Goal: Transaction & Acquisition: Purchase product/service

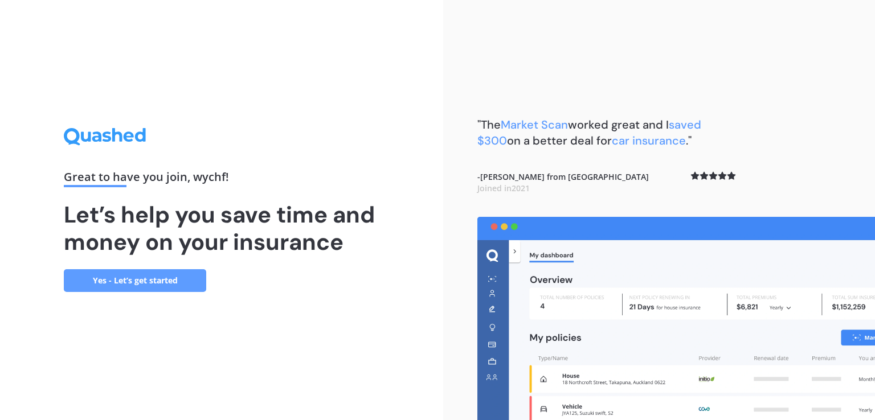
click at [139, 286] on link "Yes - Let’s get started" at bounding box center [135, 280] width 142 height 23
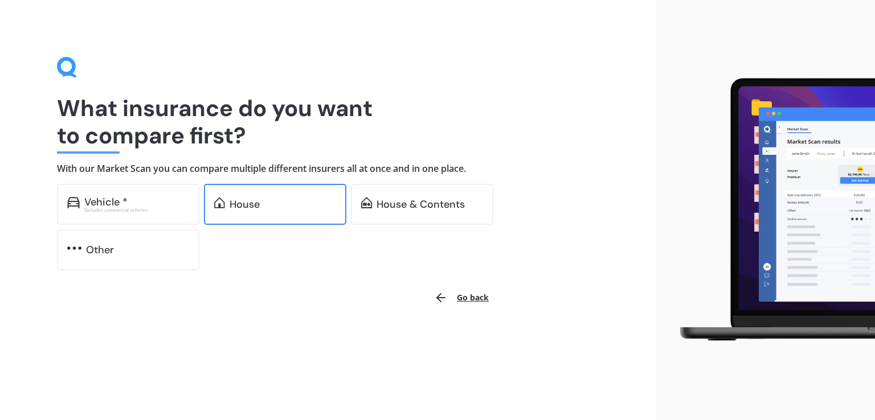
click at [267, 190] on div "House" at bounding box center [275, 204] width 142 height 41
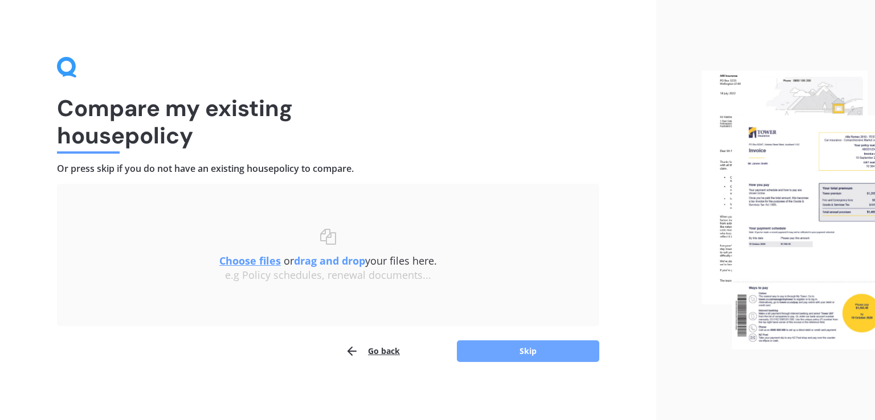
click at [518, 354] on button "Skip" at bounding box center [528, 352] width 142 height 22
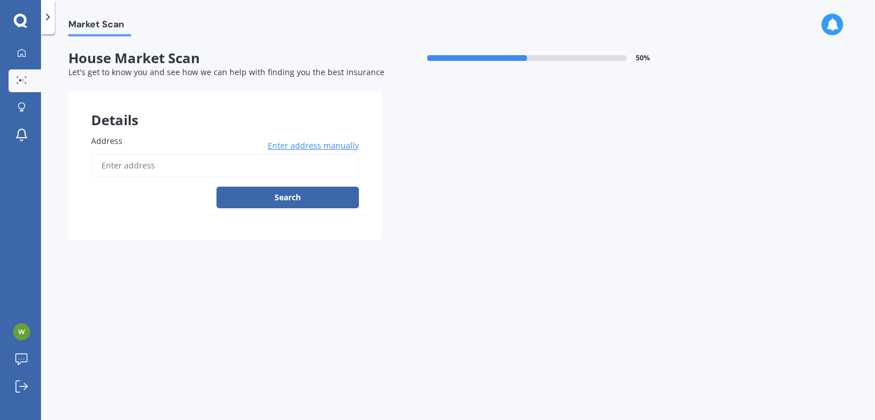
click at [165, 165] on input "Address" at bounding box center [225, 166] width 268 height 24
click at [151, 166] on input "Address" at bounding box center [225, 166] width 268 height 24
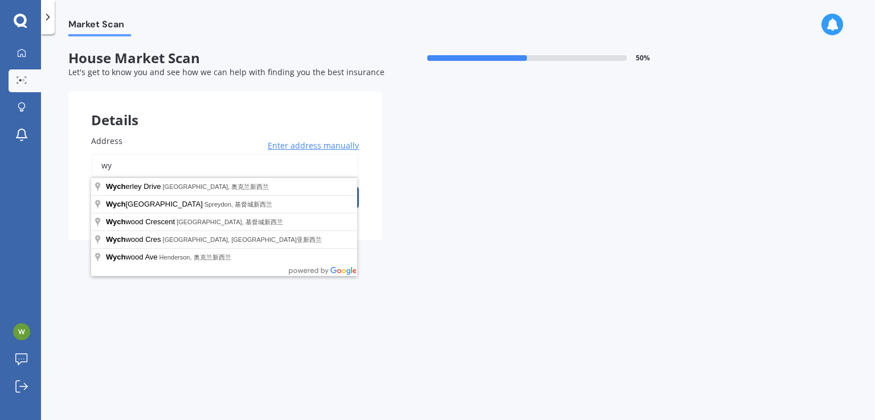
type input "w"
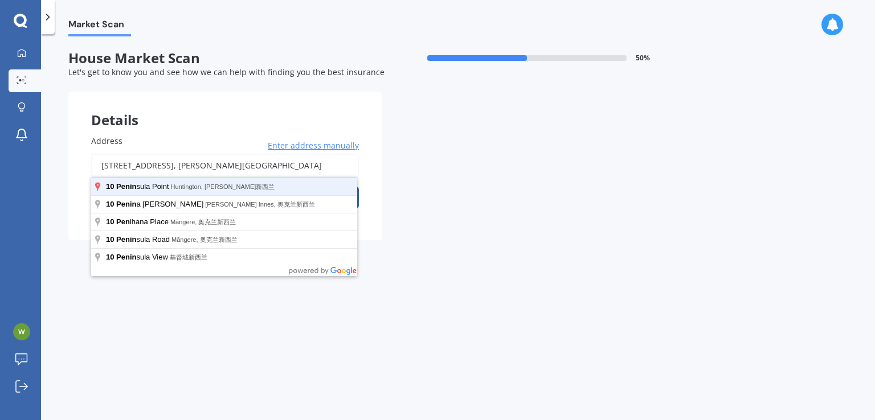
click at [216, 187] on button "Search" at bounding box center [287, 198] width 142 height 22
type input "10 Peninsula Point, Huntington, Hamilton 3210新西兰"
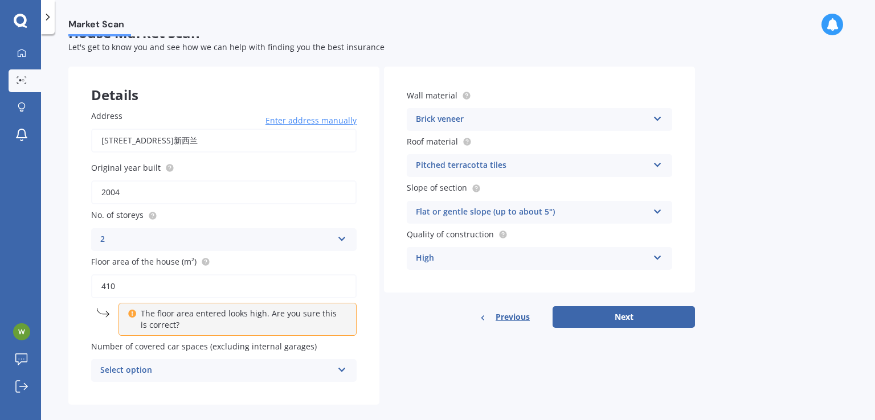
scroll to position [39, 0]
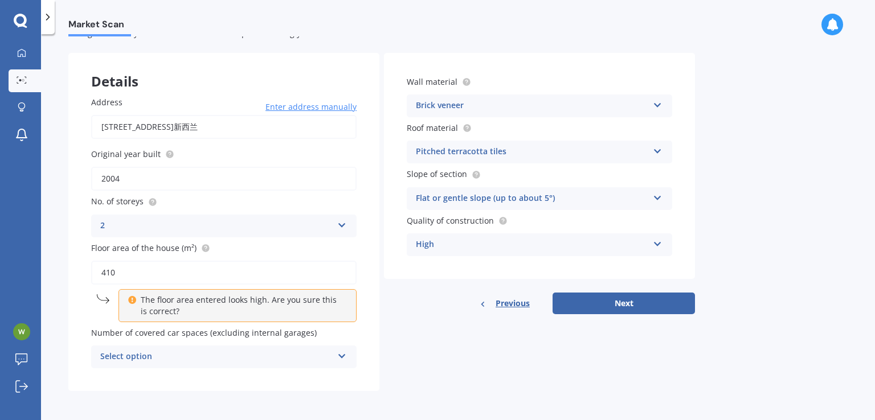
click at [183, 358] on div "Select option" at bounding box center [216, 357] width 232 height 14
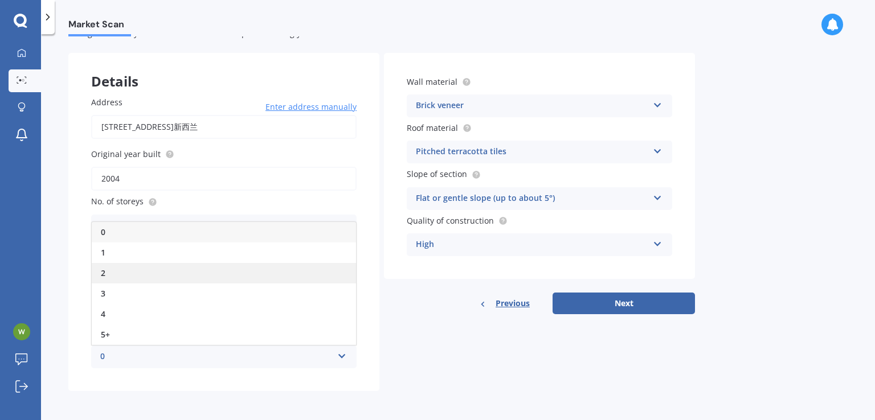
click at [120, 279] on div "2" at bounding box center [224, 273] width 264 height 21
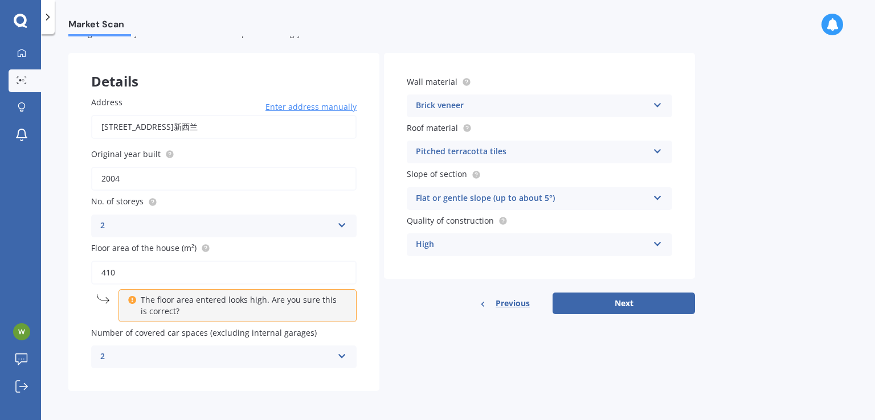
click at [630, 153] on div "Pitched terracotta tiles" at bounding box center [532, 152] width 232 height 14
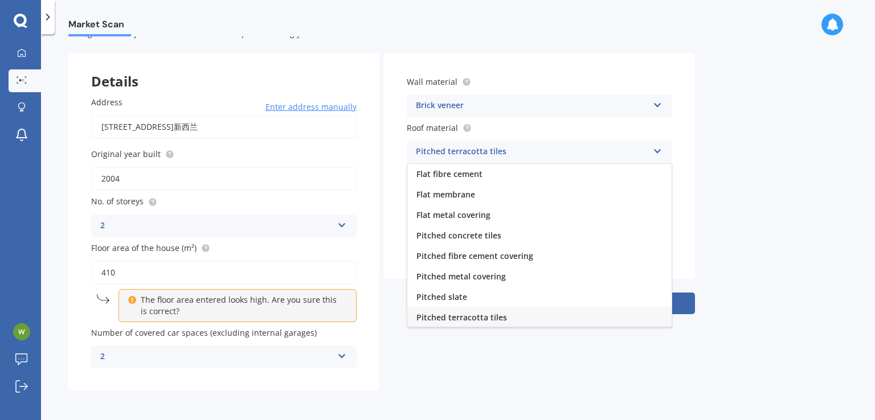
scroll to position [1, 0]
click at [630, 153] on div "Pitched terracotta tiles" at bounding box center [532, 152] width 232 height 14
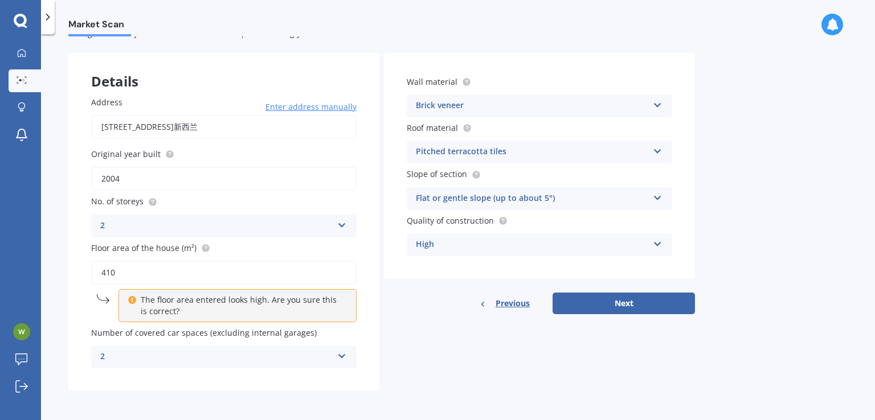
click at [652, 106] on div "Brick veneer Artificial weatherboard/plank cladding Blockwork Brick veneer Doub…" at bounding box center [539, 106] width 265 height 23
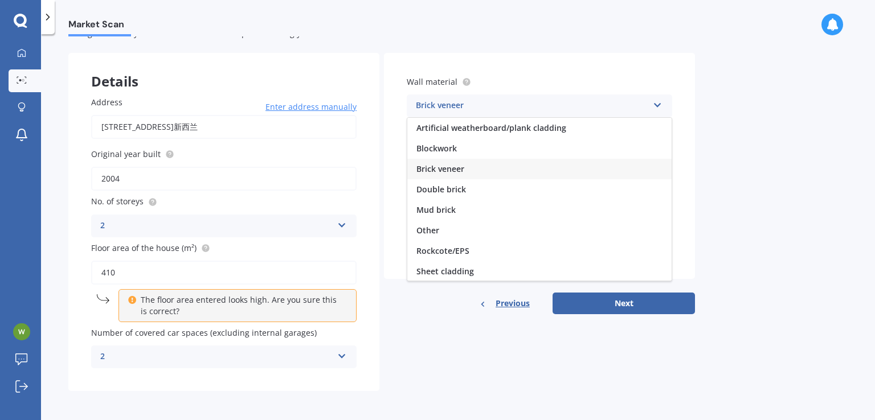
click at [652, 106] on div "Brick veneer Artificial weatherboard/plank cladding Blockwork Brick veneer Doub…" at bounding box center [539, 106] width 265 height 23
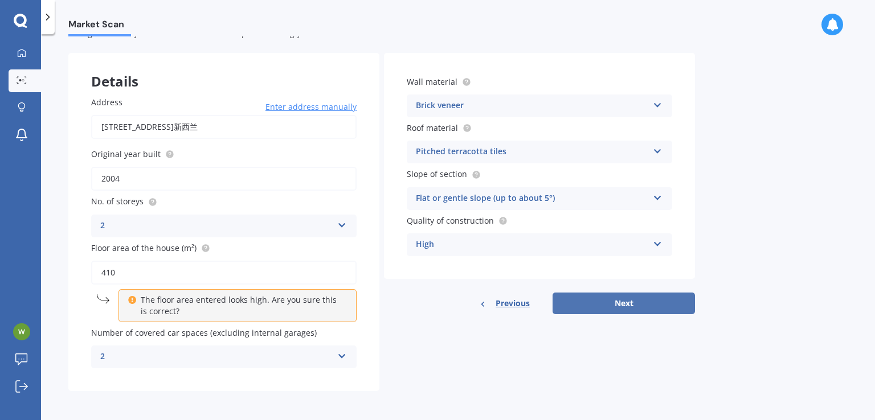
click at [629, 297] on button "Next" at bounding box center [623, 304] width 142 height 22
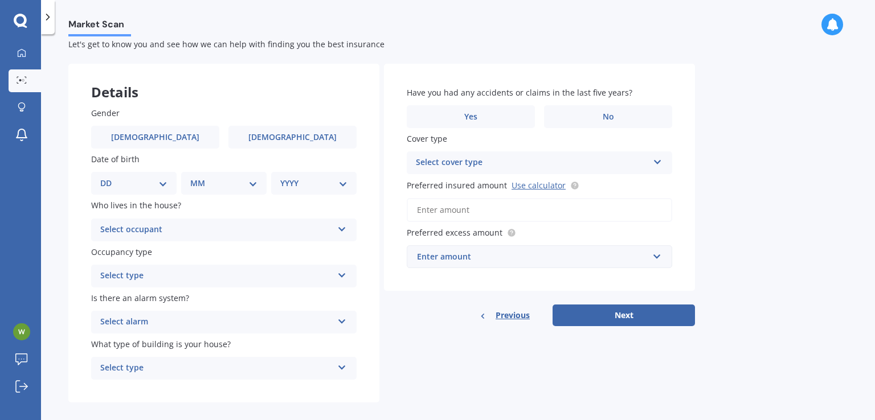
scroll to position [41, 0]
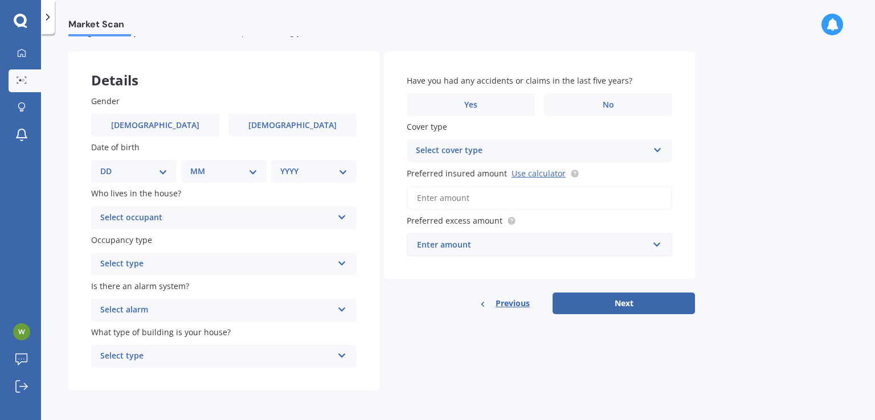
click at [234, 215] on div "Select occupant" at bounding box center [216, 218] width 232 height 14
click at [213, 241] on div "Owner" at bounding box center [224, 240] width 264 height 21
click at [210, 267] on div "Select type" at bounding box center [216, 264] width 232 height 14
click at [207, 283] on div "Permanent" at bounding box center [224, 286] width 264 height 21
click at [203, 308] on div "Select alarm" at bounding box center [216, 311] width 232 height 14
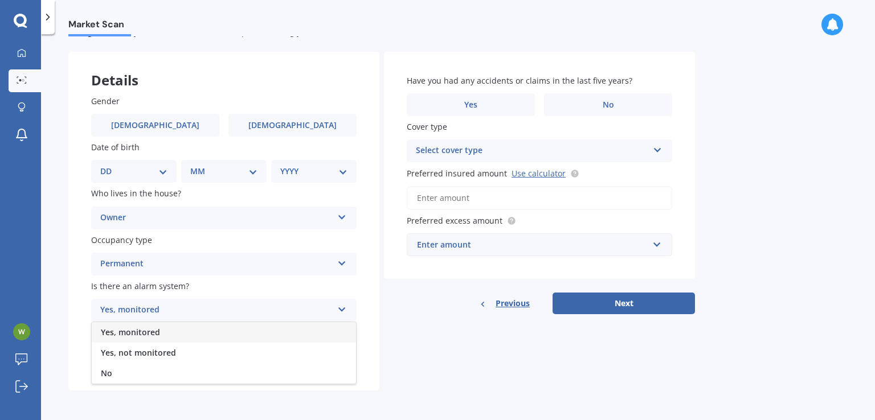
click at [197, 331] on div "Yes, monitored" at bounding box center [224, 332] width 264 height 21
click at [193, 355] on div "Select type" at bounding box center [216, 357] width 232 height 14
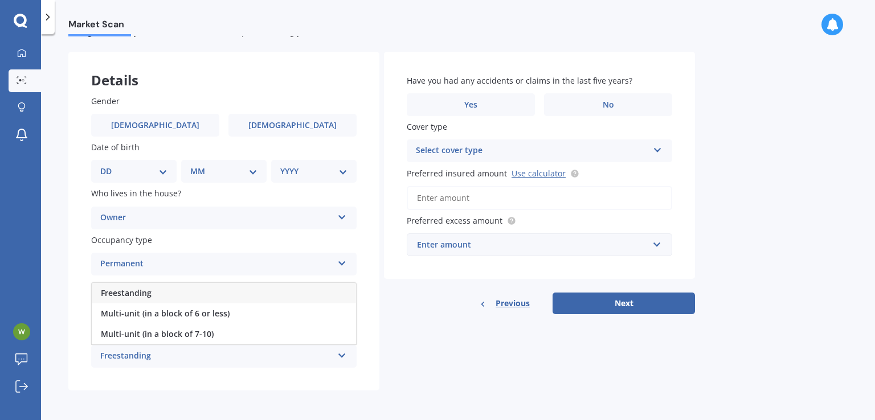
click at [187, 294] on div "Freestanding" at bounding box center [224, 293] width 264 height 21
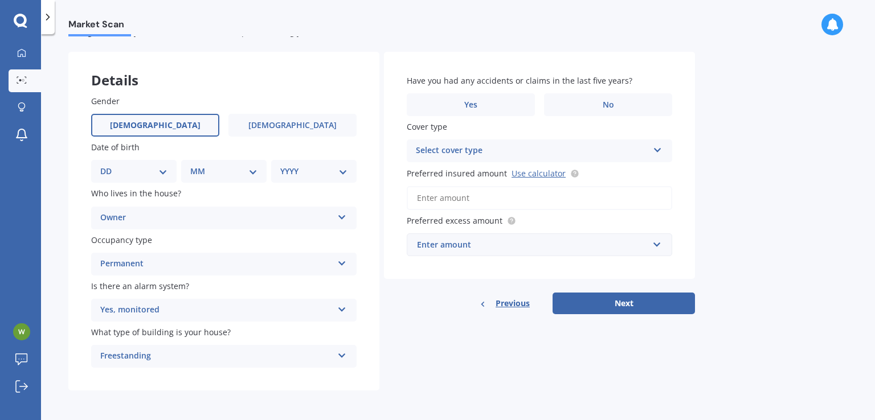
click at [167, 125] on label "Male" at bounding box center [155, 125] width 128 height 23
click at [0, 0] on input "Male" at bounding box center [0, 0] width 0 height 0
click at [284, 126] on span "Female" at bounding box center [292, 126] width 91 height 10
click at [0, 0] on input "Female" at bounding box center [0, 0] width 0 height 0
click at [190, 128] on label "Male" at bounding box center [155, 125] width 128 height 23
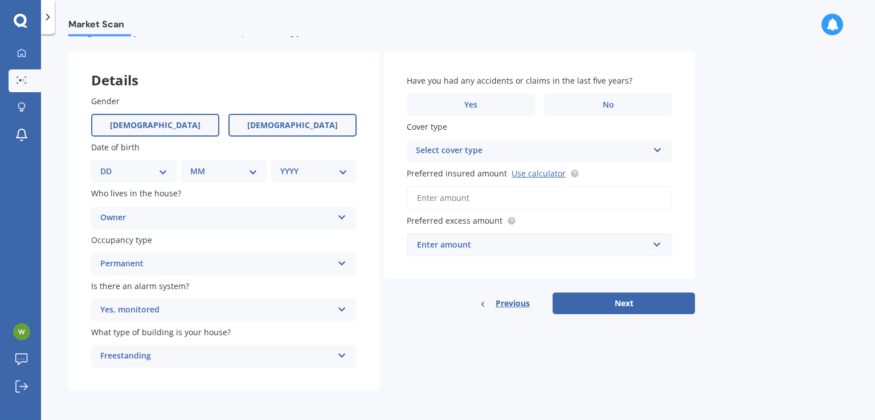
click at [0, 0] on input "Male" at bounding box center [0, 0] width 0 height 0
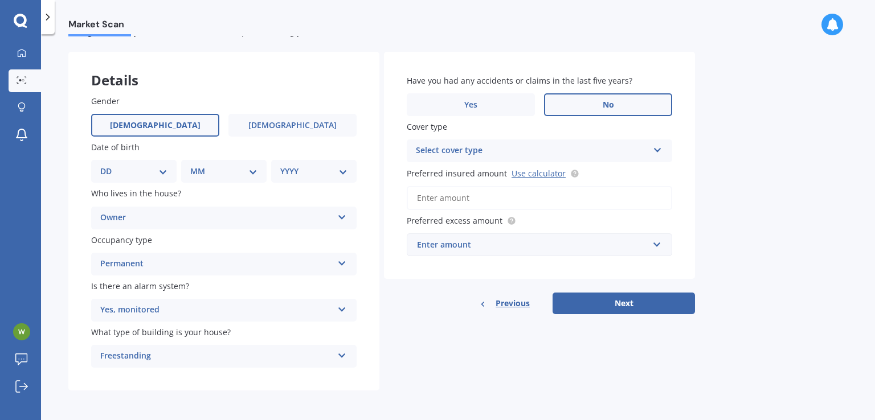
click at [596, 108] on label "No" at bounding box center [608, 104] width 128 height 23
click at [0, 0] on input "No" at bounding box center [0, 0] width 0 height 0
click at [513, 155] on div "Select cover type" at bounding box center [532, 151] width 232 height 14
click at [513, 155] on div "High" at bounding box center [532, 151] width 232 height 14
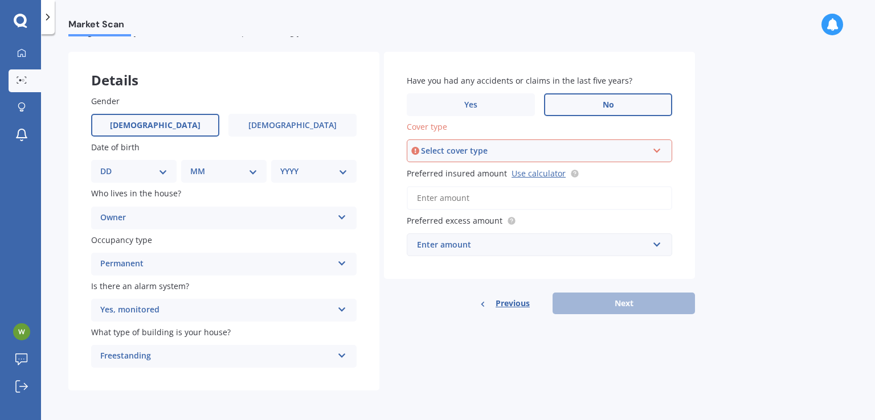
click at [580, 105] on label "No" at bounding box center [608, 104] width 128 height 23
click at [0, 0] on input "No" at bounding box center [0, 0] width 0 height 0
click at [636, 155] on div "Select cover type" at bounding box center [534, 151] width 227 height 13
click at [616, 178] on div "High" at bounding box center [539, 172] width 263 height 21
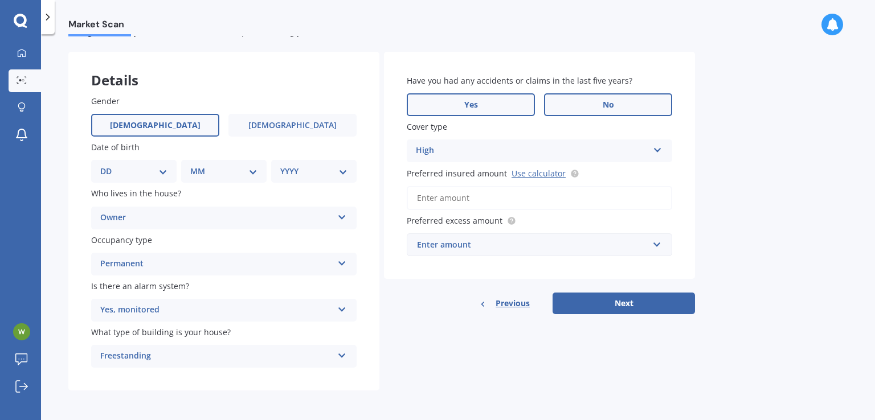
click at [499, 106] on label "Yes" at bounding box center [471, 104] width 128 height 23
click at [0, 0] on input "Yes" at bounding box center [0, 0] width 0 height 0
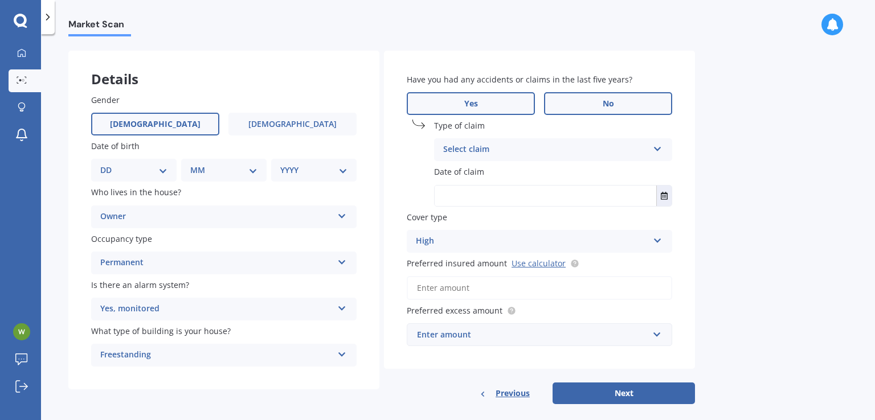
click at [591, 103] on label "No" at bounding box center [608, 103] width 128 height 23
click at [0, 0] on input "No" at bounding box center [0, 0] width 0 height 0
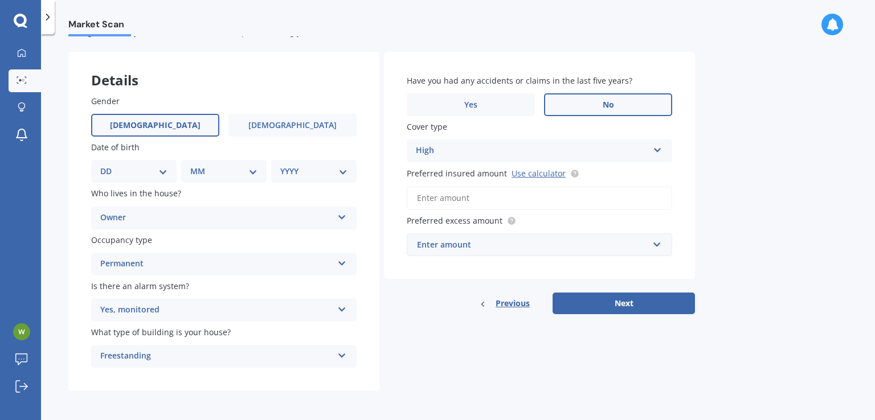
click at [505, 249] on div "Enter amount" at bounding box center [532, 245] width 231 height 13
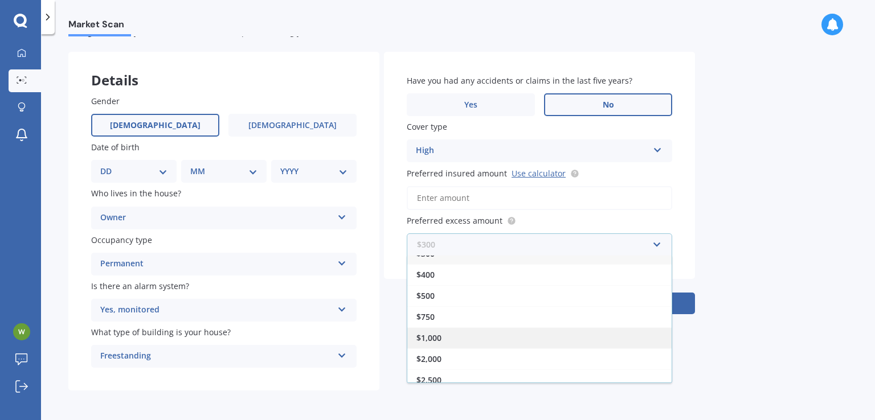
scroll to position [19, 0]
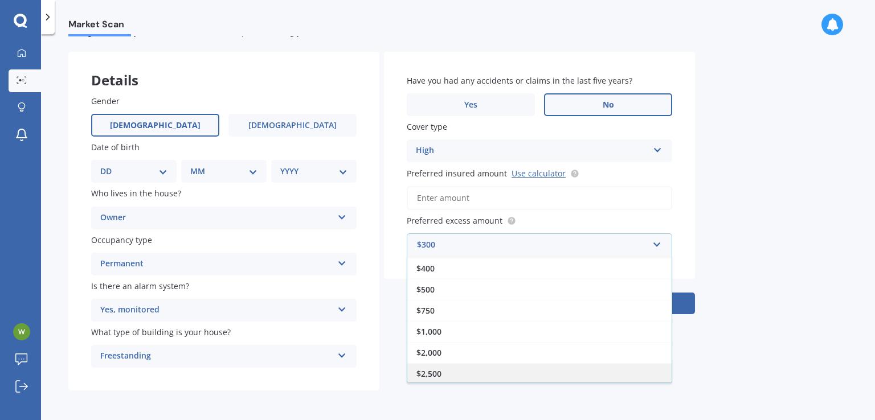
click at [472, 363] on div "$2,500" at bounding box center [539, 373] width 264 height 21
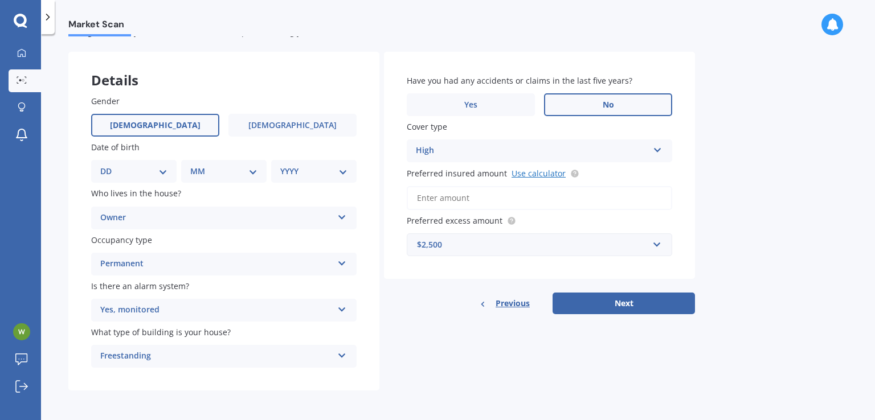
click at [523, 169] on link "Use calculator" at bounding box center [538, 173] width 54 height 11
click at [456, 195] on input "Preferred insured amount Use calculator" at bounding box center [539, 198] width 265 height 24
drag, startPoint x: 456, startPoint y: 195, endPoint x: 432, endPoint y: 195, distance: 23.9
click at [432, 195] on input "Preferred insured amount Use calculator" at bounding box center [539, 198] width 265 height 24
paste input "$1,844,437"
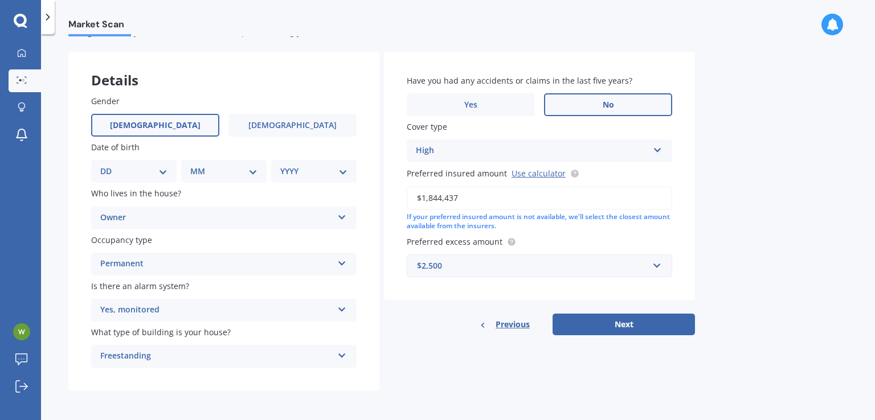
type input "$1,844,437"
click at [490, 220] on div "If your preferred insured amount is not available, we'll select the closest amo…" at bounding box center [539, 221] width 265 height 19
click at [162, 177] on div "DD 01 02 03 04 05 06 07 08 09 10 11 12 13 14 15 16 17 18 19 20 21 22 23 24 25 2…" at bounding box center [133, 171] width 85 height 23
click at [164, 170] on select "DD 01 02 03 04 05 06 07 08 09 10 11 12 13 14 15 16 17 18 19 20 21 22 23 24 25 2…" at bounding box center [133, 171] width 67 height 13
select select "26"
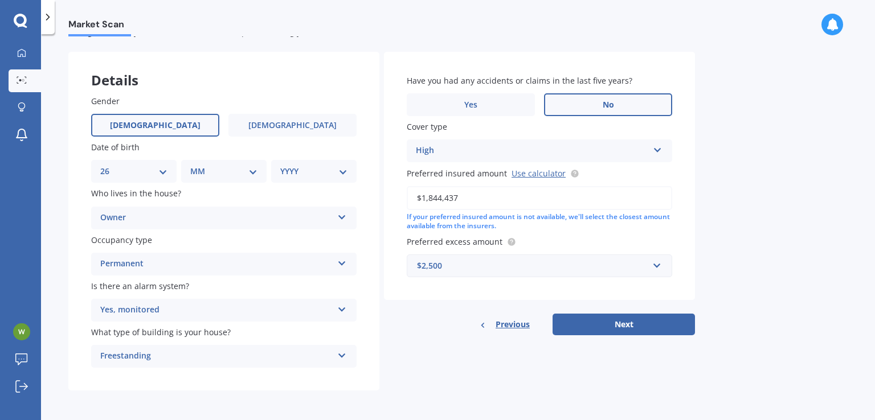
click at [109, 165] on select "DD 01 02 03 04 05 06 07 08 09 10 11 12 13 14 15 16 17 18 19 20 21 22 23 24 25 2…" at bounding box center [133, 171] width 67 height 13
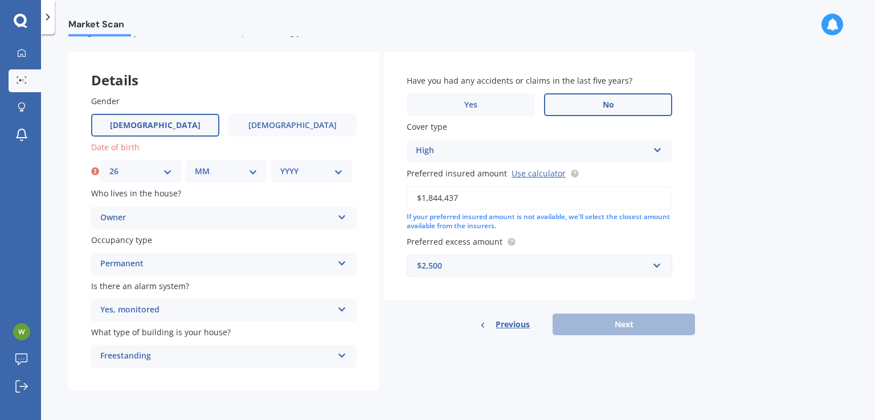
click at [241, 175] on select "MM 01 02 03 04 05 06 07 08 09 10 11 12" at bounding box center [226, 171] width 63 height 13
select select "10"
click at [195, 165] on select "MM 01 02 03 04 05 06 07 08 09 10 11 12" at bounding box center [226, 171] width 63 height 13
click at [320, 170] on select "YYYY 2009 2008 2007 2006 2005 2004 2003 2002 2001 2000 1999 1998 1997 1996 1995…" at bounding box center [311, 171] width 63 height 13
select select "1973"
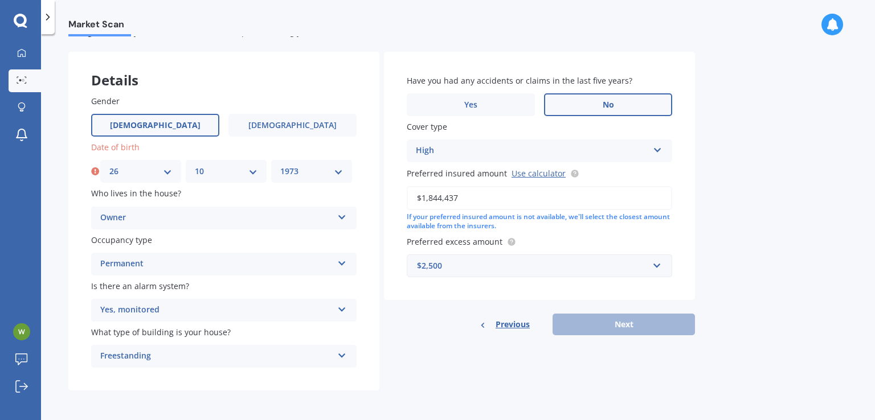
click at [280, 165] on select "YYYY 2009 2008 2007 2006 2005 2004 2003 2002 2001 2000 1999 1998 1997 1996 1995…" at bounding box center [311, 171] width 63 height 13
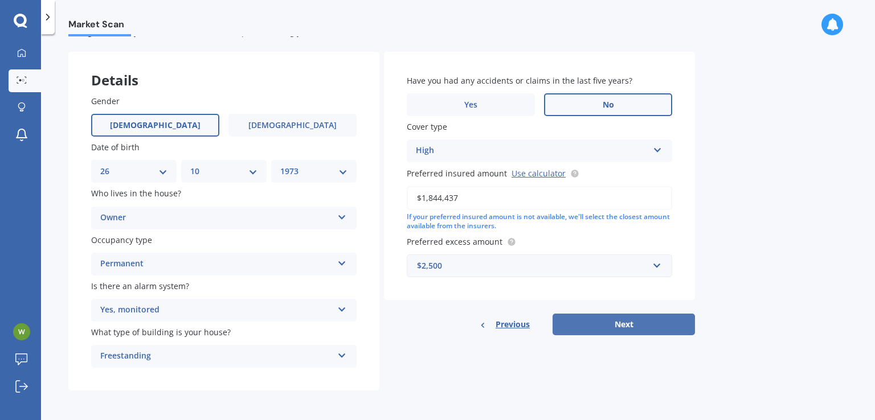
click at [584, 326] on button "Next" at bounding box center [623, 325] width 142 height 22
select select "26"
select select "10"
select select "1973"
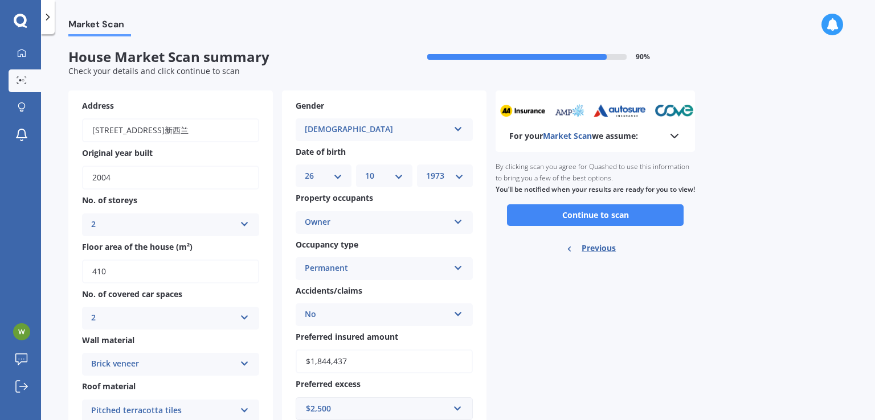
scroll to position [0, 0]
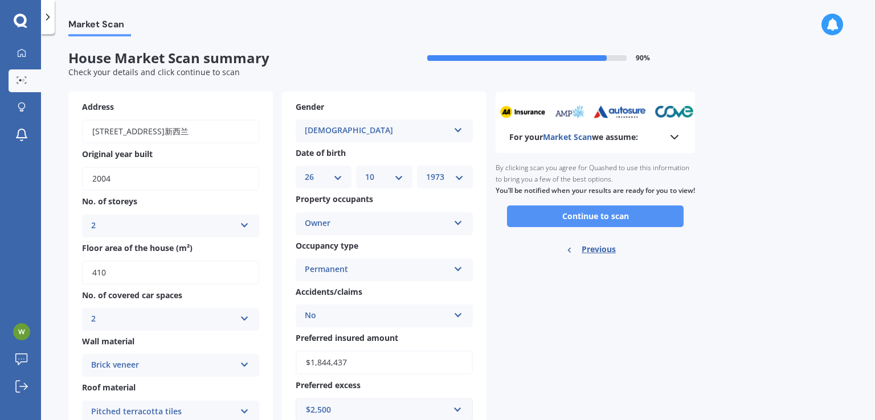
click at [609, 227] on button "Continue to scan" at bounding box center [595, 217] width 177 height 22
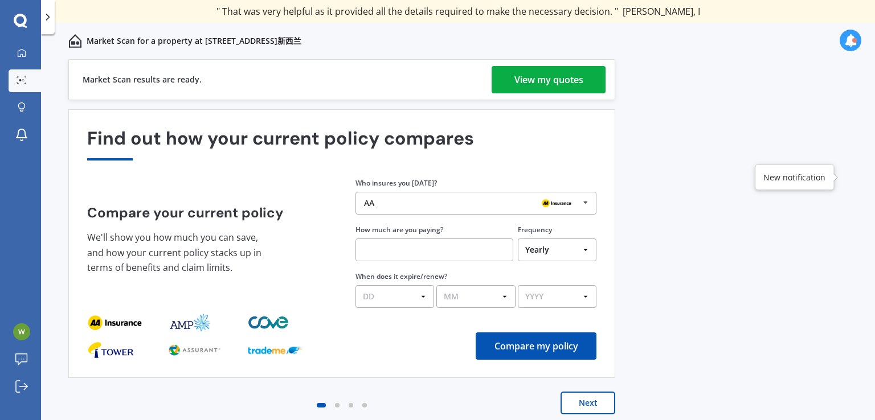
click at [539, 79] on div "View my quotes" at bounding box center [548, 79] width 69 height 27
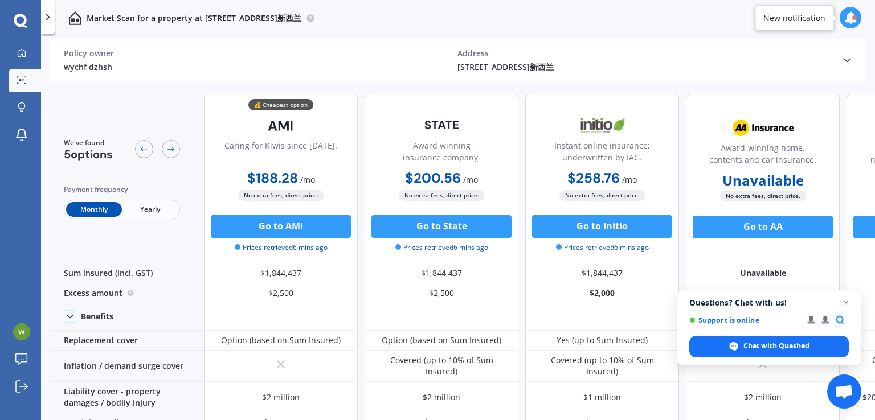
click at [146, 215] on span "Yearly" at bounding box center [150, 209] width 56 height 15
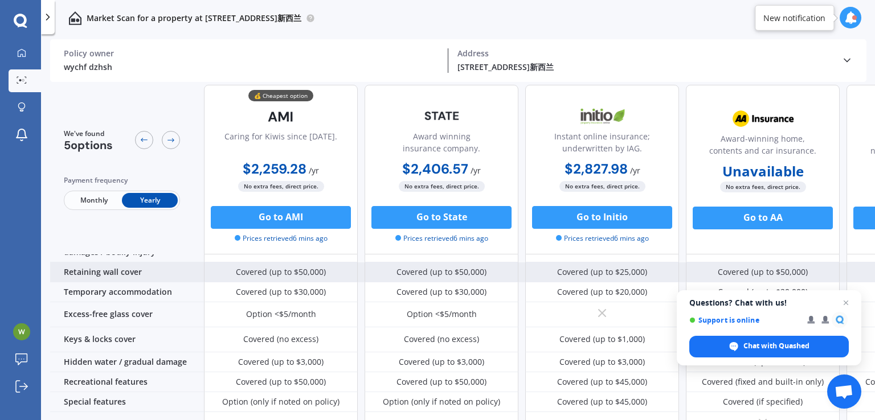
scroll to position [171, 0]
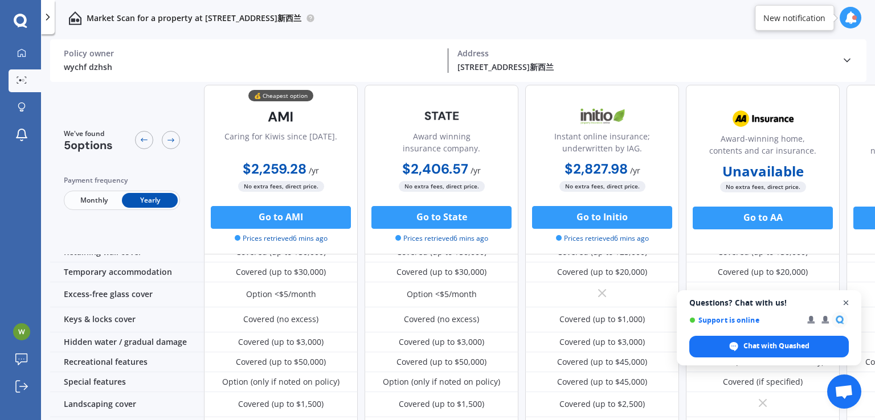
click at [849, 301] on span "Open chat" at bounding box center [846, 303] width 14 height 14
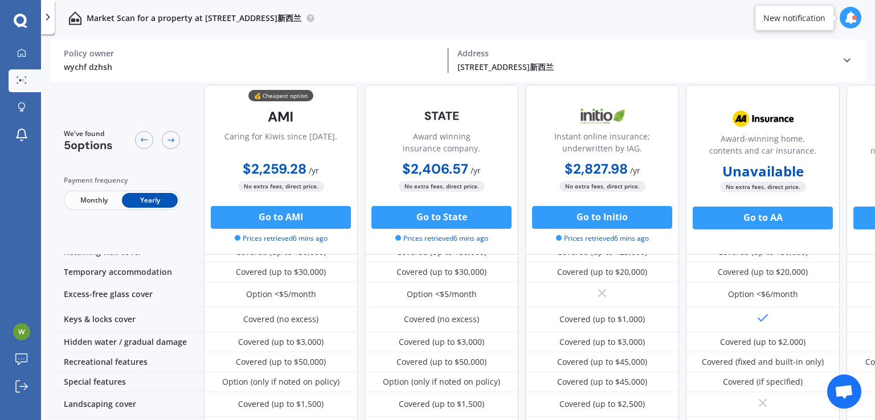
click at [92, 202] on span "Monthly" at bounding box center [94, 200] width 56 height 15
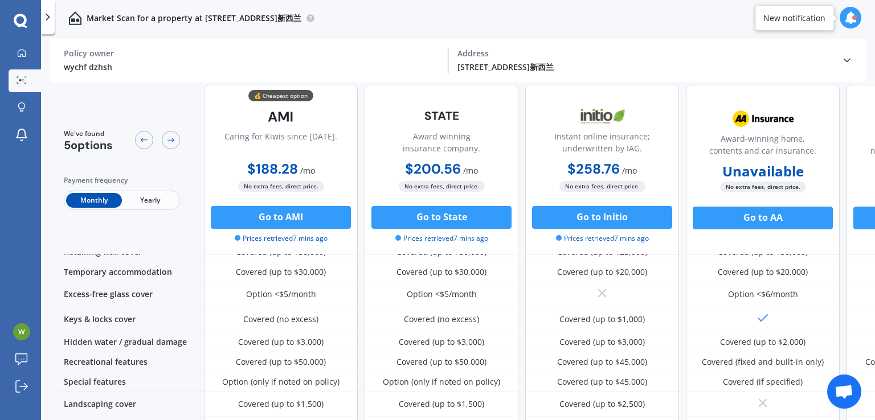
click at [142, 200] on span "Yearly" at bounding box center [150, 200] width 56 height 15
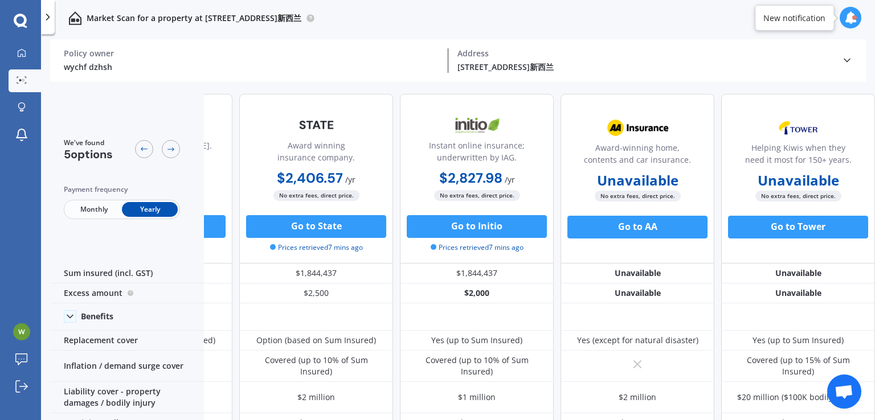
scroll to position [0, 0]
